Goal: Information Seeking & Learning: Learn about a topic

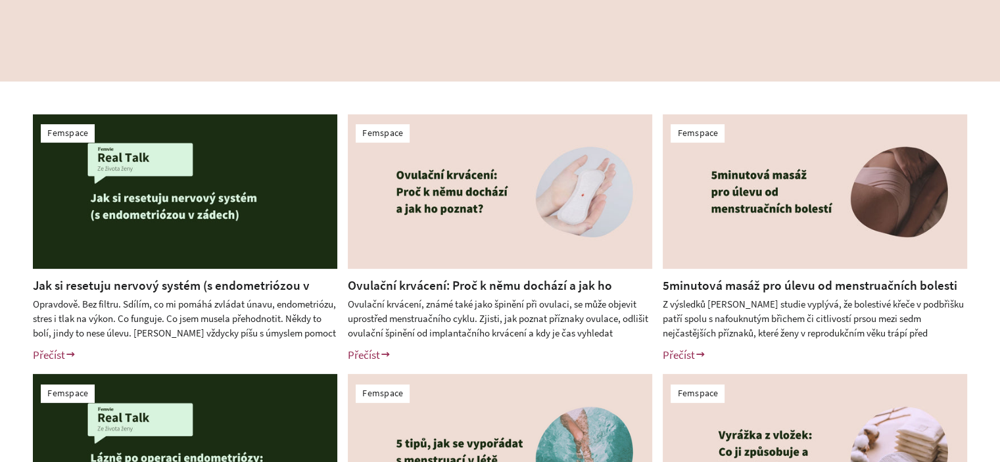
scroll to position [263, 0]
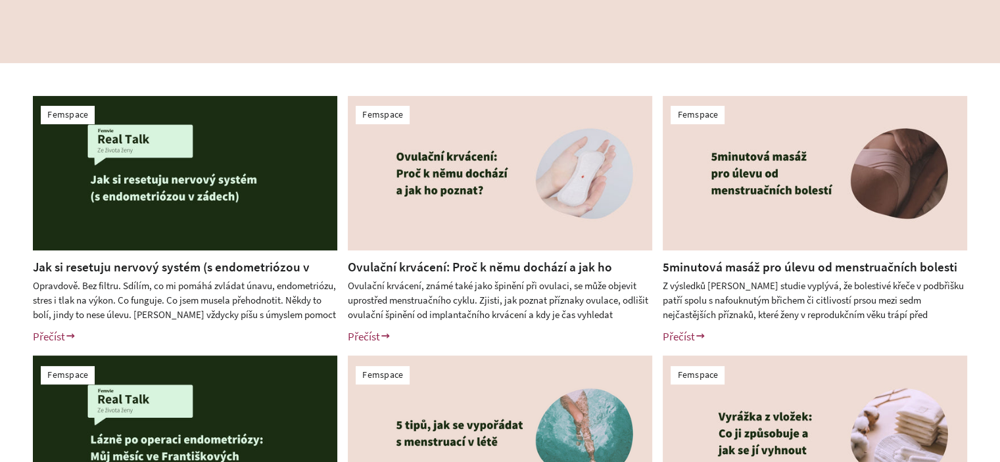
click at [0, 223] on div "Femspace Jak si resetuju nervový systém (s endometriózou v zádech) Opravdově. B…" at bounding box center [500, 350] width 1000 height 575
drag, startPoint x: 0, startPoint y: 300, endPoint x: 153, endPoint y: 199, distance: 182.7
click at [0, 300] on div "Femspace Jak si resetuju nervový systém (s endometriózou v zádech) Opravdově. B…" at bounding box center [500, 350] width 1000 height 575
click at [0, 288] on div "Femspace Jak si resetuju nervový systém (s endometriózou v zádech) Opravdově. B…" at bounding box center [500, 350] width 1000 height 575
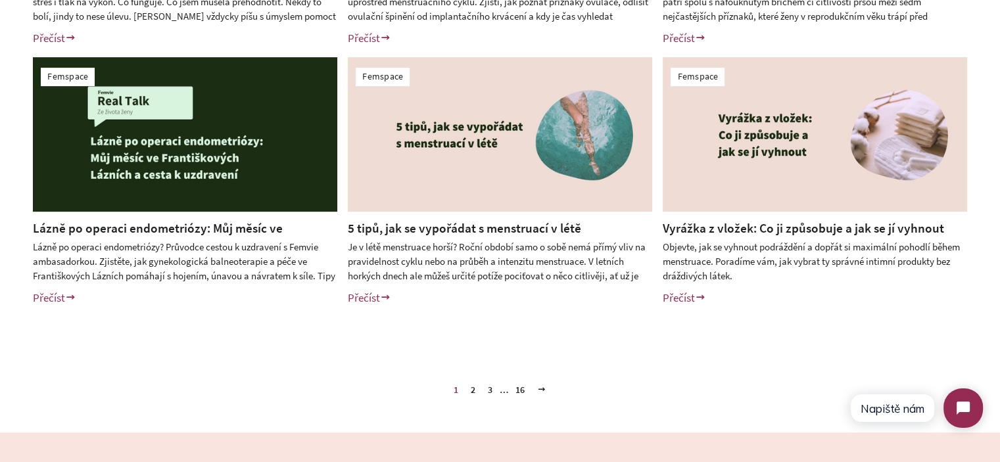
scroll to position [592, 0]
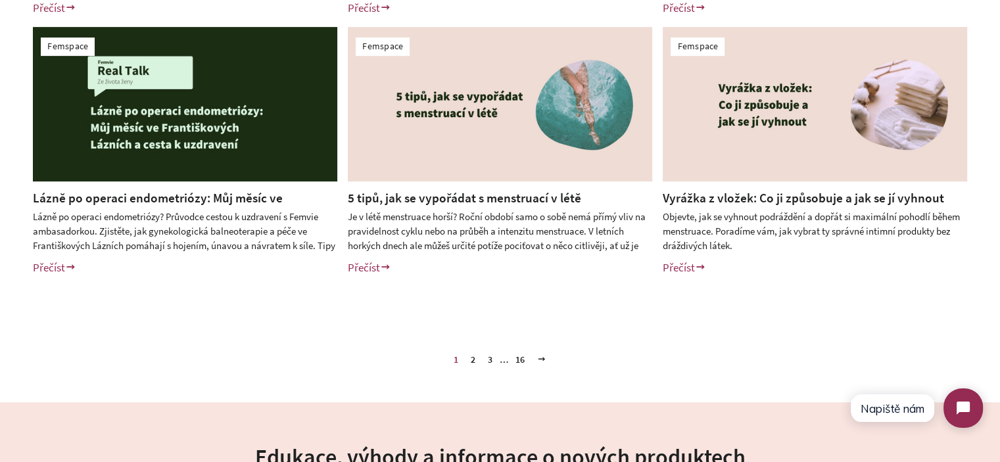
click at [471, 360] on link "2" at bounding box center [472, 360] width 15 height 20
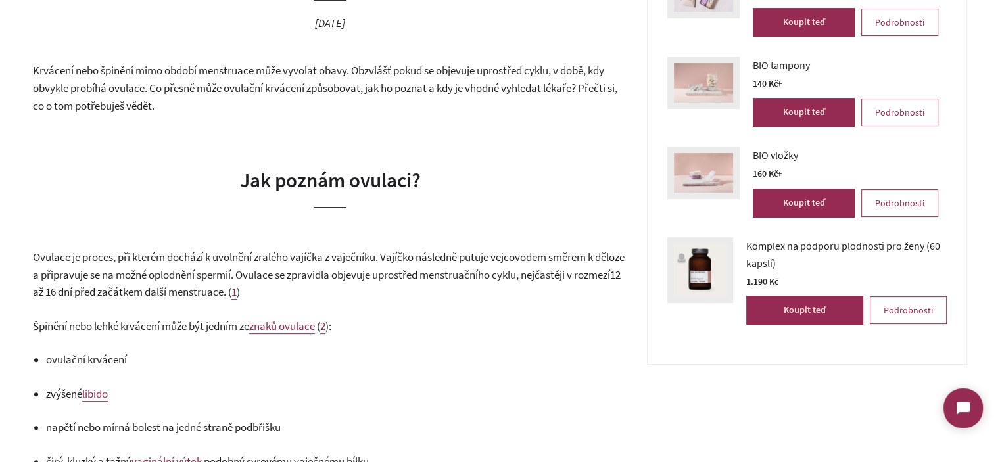
click at [531, 460] on p "čirý, kluzký a tažný vaginální výtok podobný syrovému vaječnému bílku" at bounding box center [336, 462] width 581 height 18
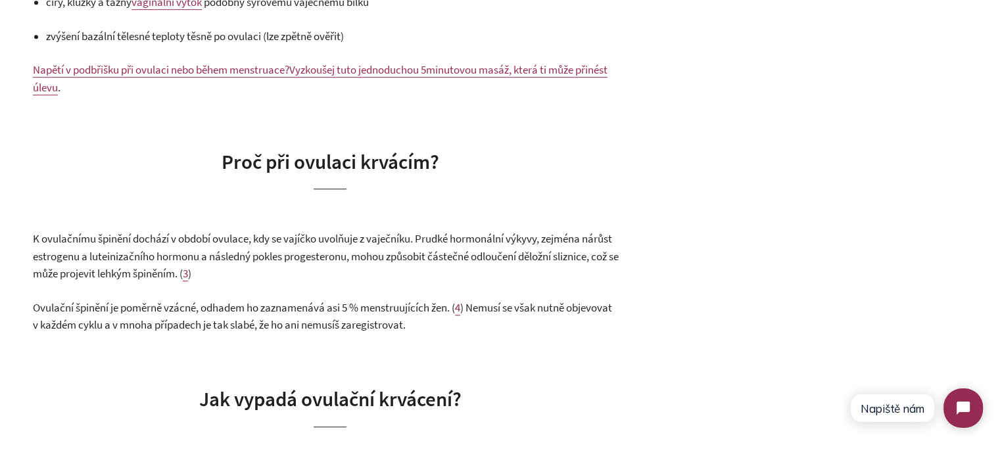
scroll to position [855, 0]
click at [358, 163] on span "Proč při ovulaci krvácím?" at bounding box center [331, 161] width 218 height 26
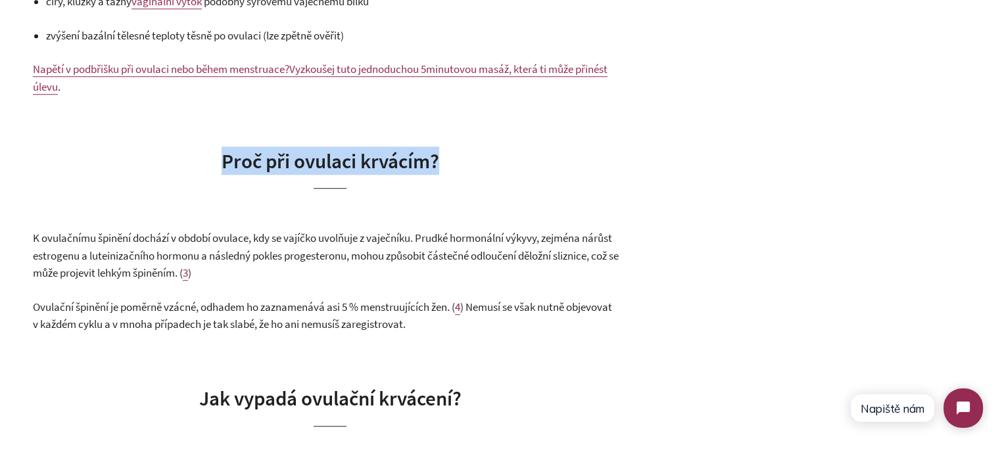
click at [358, 163] on span "Proč při ovulaci krvácím?" at bounding box center [331, 161] width 218 height 26
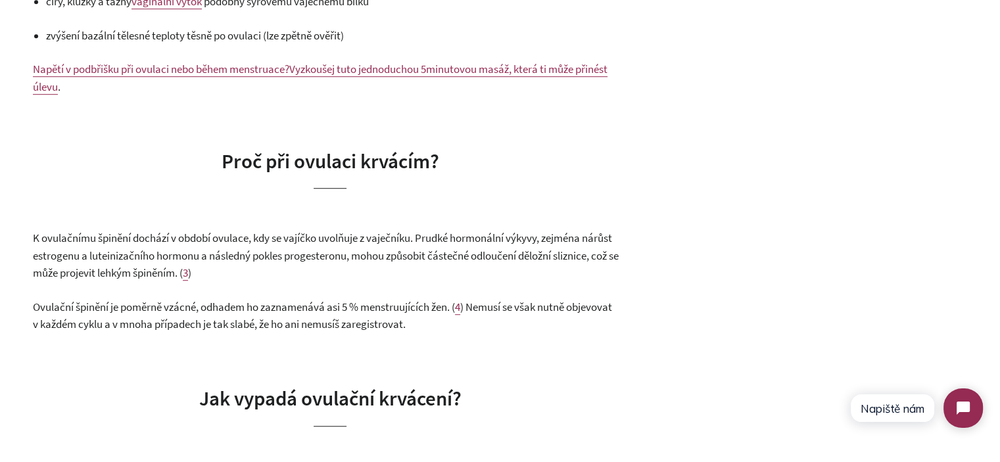
click at [389, 247] on p "K ovulačnímu špinění dochází v období ovulace, kdy se vajíčko uvolňuje z vaječn…" at bounding box center [330, 255] width 594 height 53
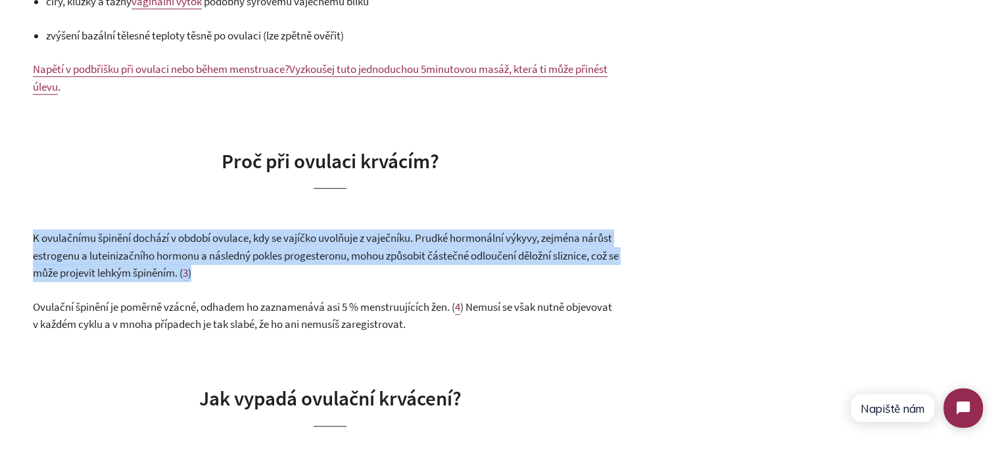
click at [389, 247] on p "K ovulačnímu špinění dochází v období ovulace, kdy se vajíčko uvolňuje z vaječn…" at bounding box center [330, 255] width 594 height 53
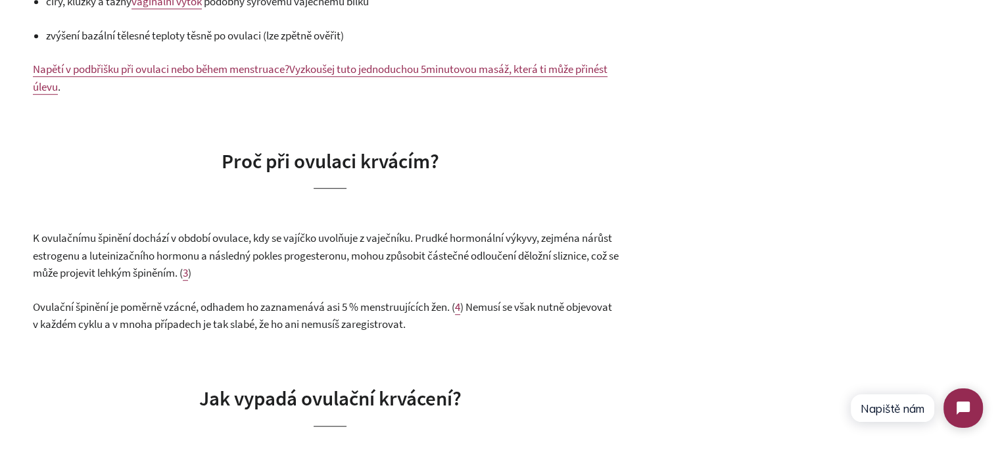
click at [420, 301] on span "Ovulační špinění je poměrně vzácné, odhadem ho zaznamenává asi 5 % menstruující…" at bounding box center [244, 307] width 422 height 14
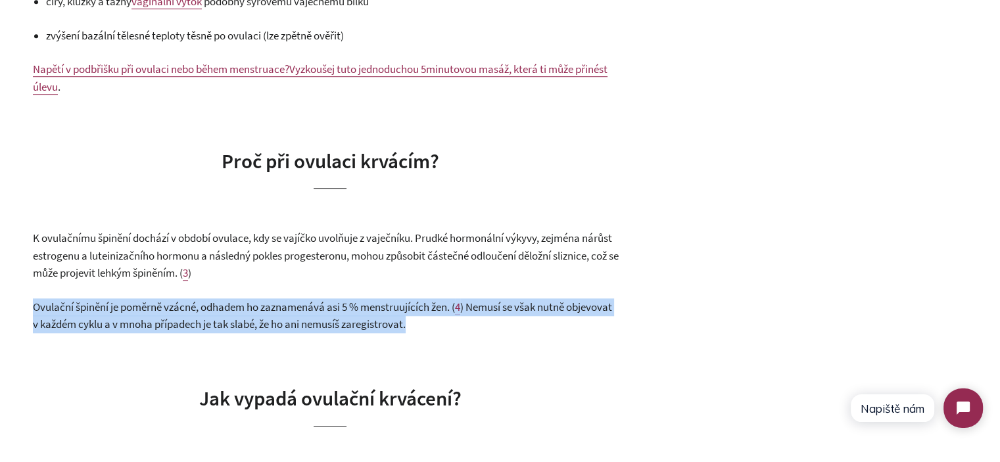
click at [420, 301] on span "Ovulační špinění je poměrně vzácné, odhadem ho zaznamenává asi 5 % menstruující…" at bounding box center [244, 307] width 422 height 14
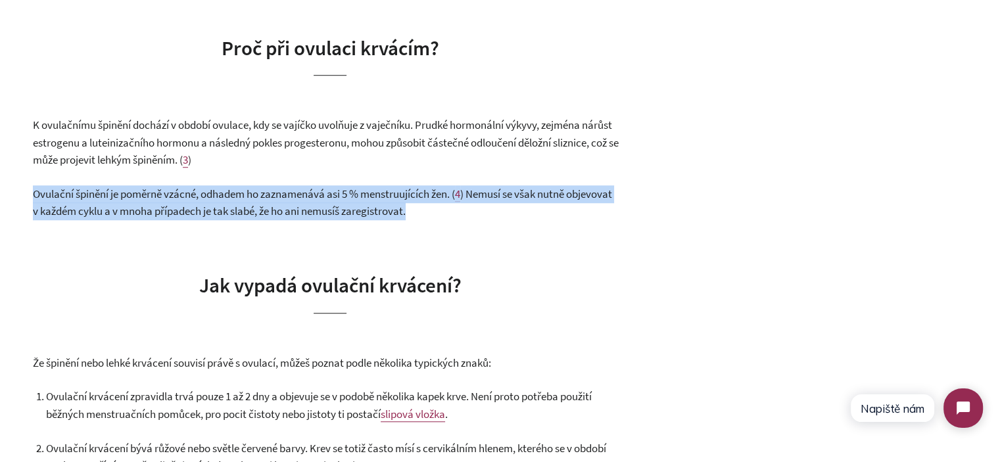
scroll to position [1118, 0]
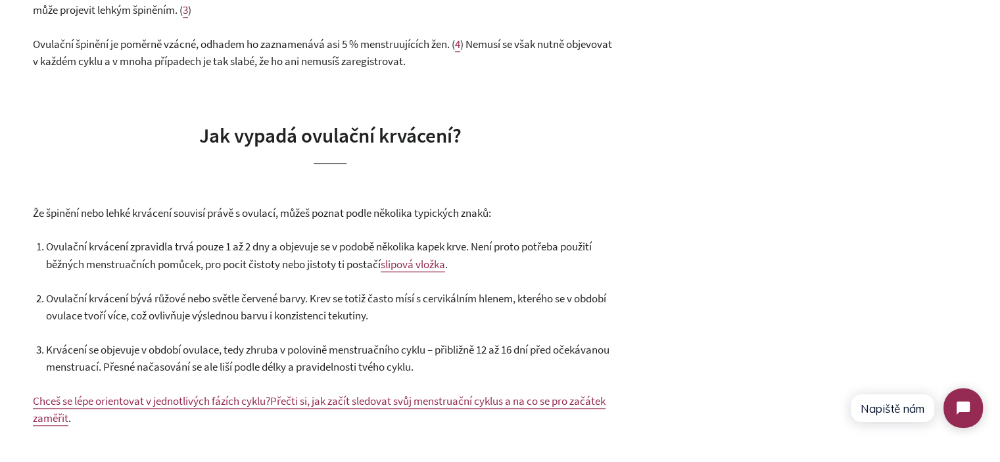
click at [552, 245] on span "Ovulační krvácení zpravidla trvá pouze 1 až 2 dny a objevuje se v podobě několi…" at bounding box center [319, 255] width 546 height 32
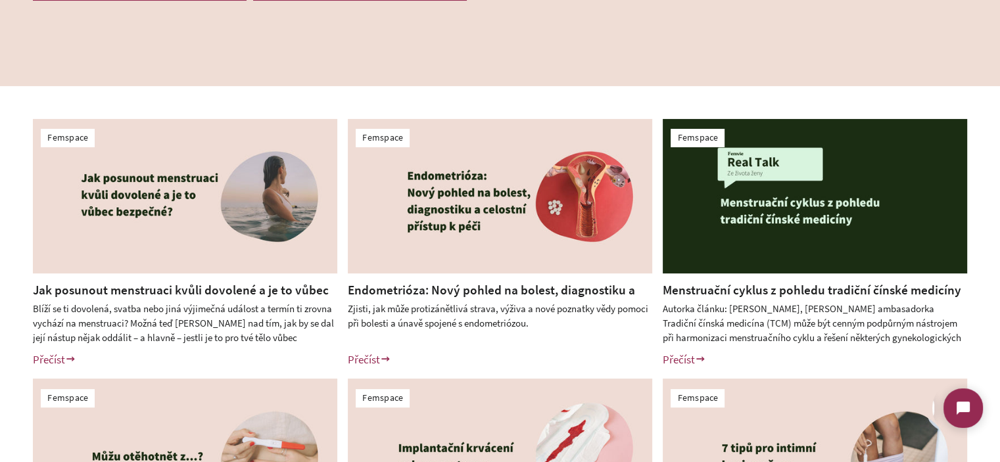
scroll to position [263, 0]
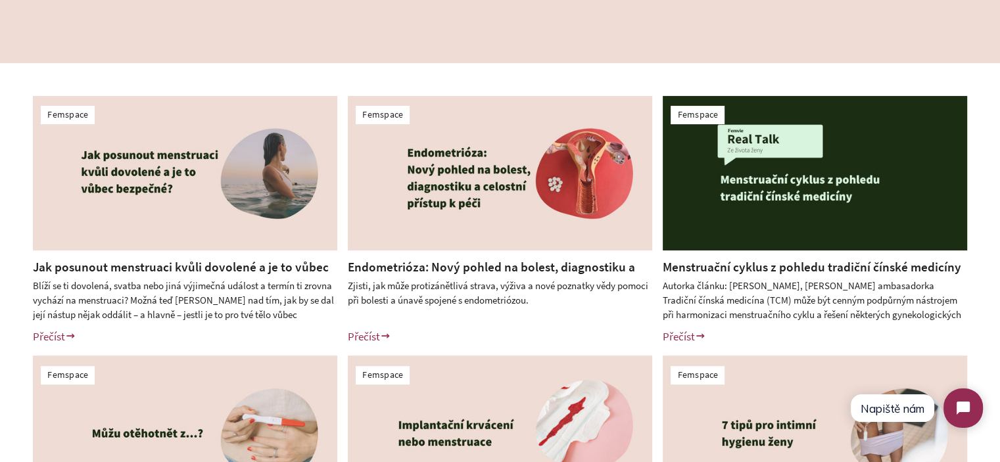
click at [0, 252] on div "Femspace Jak posunout menstruaci kvůli dovolené a je to vůbec bezpečné? Přečíst…" at bounding box center [500, 350] width 1000 height 575
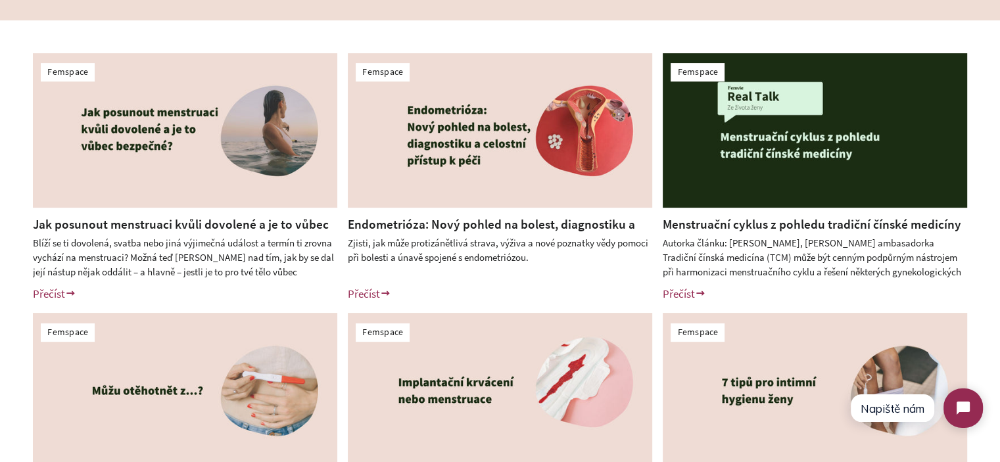
scroll to position [329, 0]
